Goal: Transaction & Acquisition: Purchase product/service

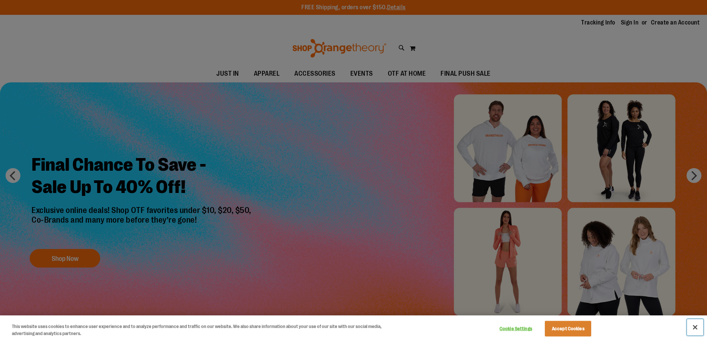
click at [695, 329] on button "Close" at bounding box center [695, 327] width 16 height 16
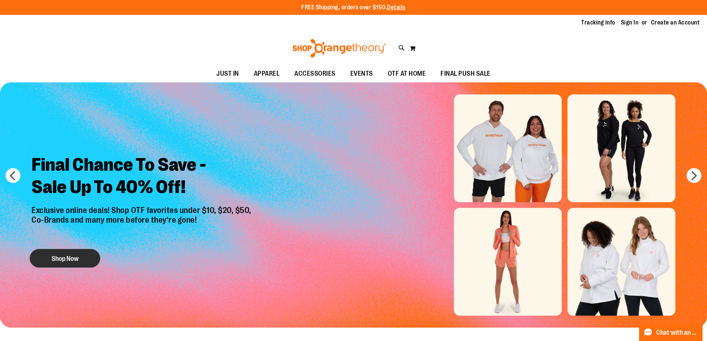
click at [78, 255] on button "Shop Now" at bounding box center [65, 258] width 70 height 19
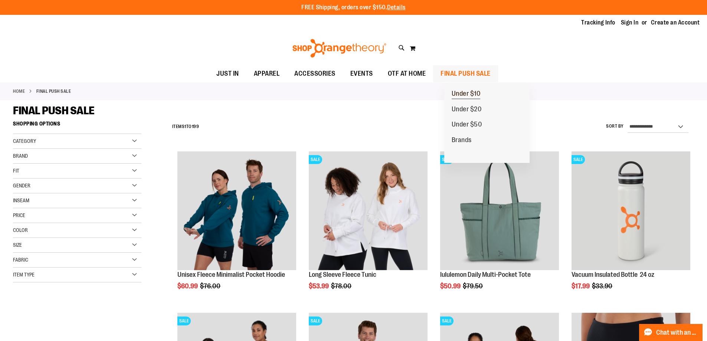
click at [465, 91] on span "Under $10" at bounding box center [466, 94] width 29 height 9
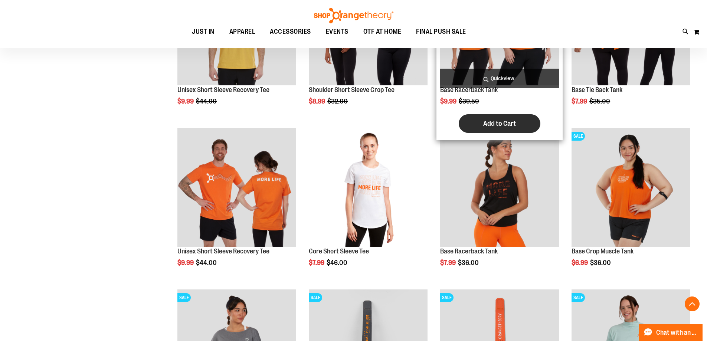
scroll to position [185, 0]
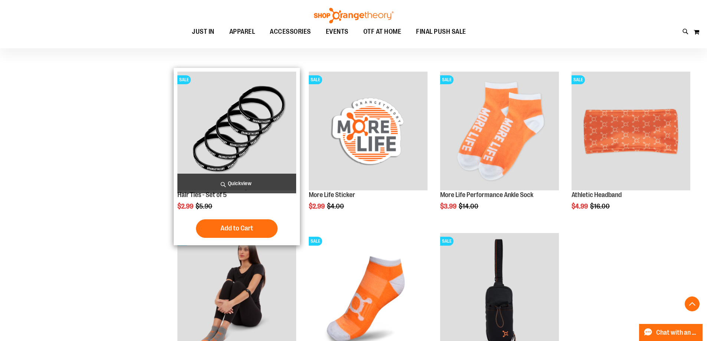
scroll to position [630, 0]
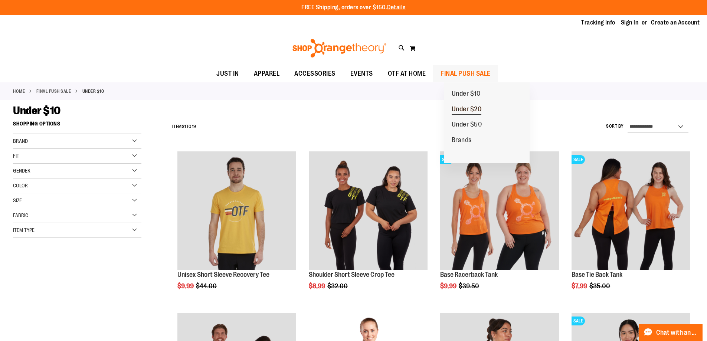
click at [473, 106] on span "Under $20" at bounding box center [467, 109] width 30 height 9
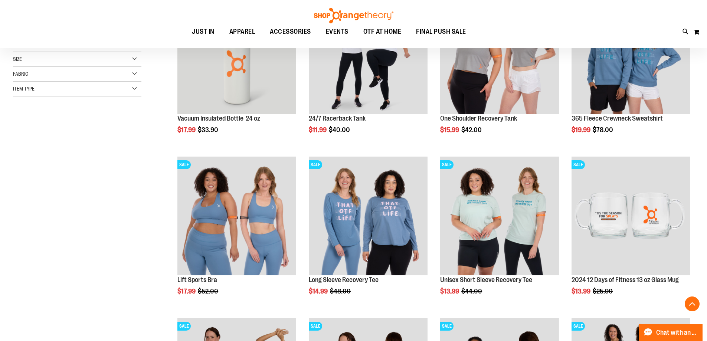
scroll to position [185, 0]
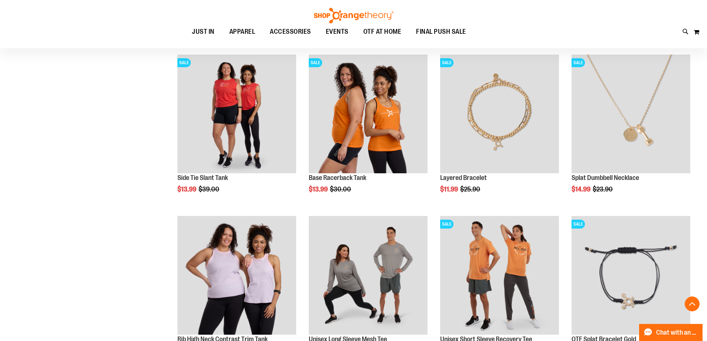
scroll to position [593, 0]
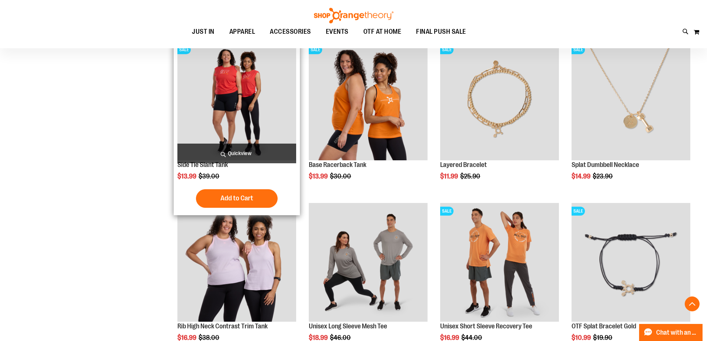
drag, startPoint x: 354, startPoint y: 242, endPoint x: 240, endPoint y: 164, distance: 138.1
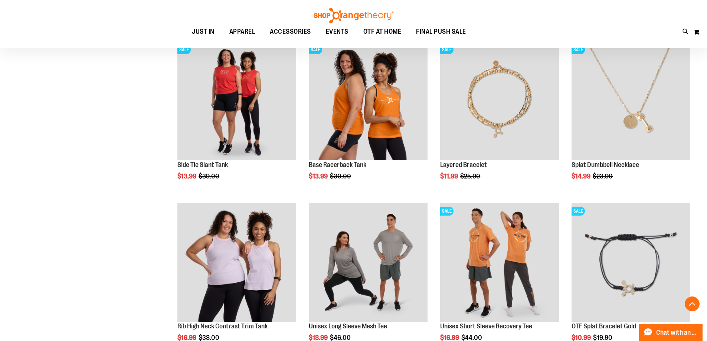
drag, startPoint x: 240, startPoint y: 164, endPoint x: 114, endPoint y: 164, distance: 125.4
click at [114, 164] on div "**********" at bounding box center [353, 45] width 681 height 1043
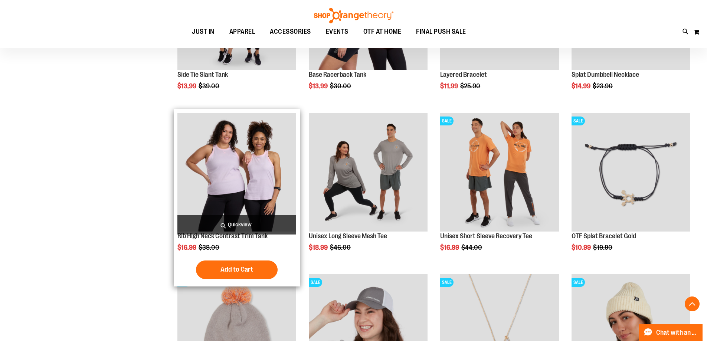
scroll to position [705, 0]
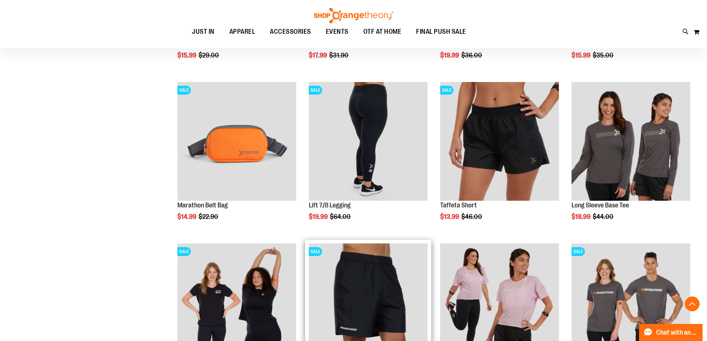
scroll to position [1298, 0]
